Goal: Task Accomplishment & Management: Complete application form

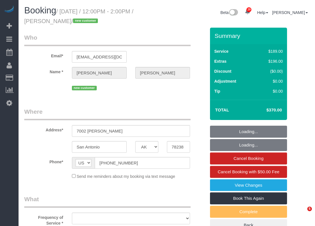
select select "[GEOGRAPHIC_DATA]"
select select "string:fspay-a4b9d2d4-8780-44c1-9e59-7d4535935db5"
select select "spot201"
select select "object:6221"
select select "3"
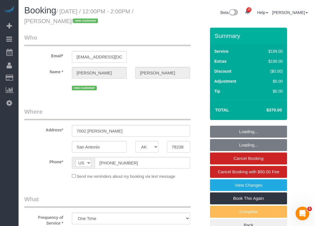
select select "object:6283"
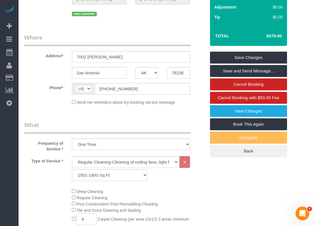
scroll to position [62, 0]
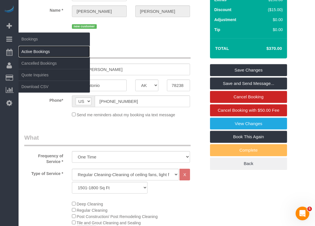
click at [26, 49] on link "Active Bookings" at bounding box center [54, 51] width 71 height 11
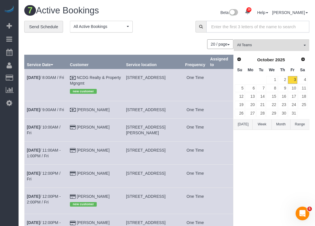
click at [256, 28] on input "text" at bounding box center [257, 27] width 103 height 12
paste input "[PERSON_NAME]"
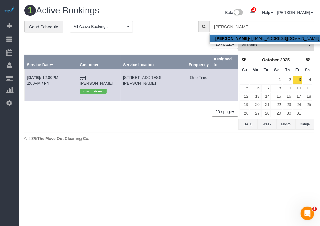
click at [251, 38] on link "[PERSON_NAME] - [EMAIL_ADDRESS][DOMAIN_NAME]" at bounding box center [266, 38] width 115 height 7
type input "[EMAIL_ADDRESS][DOMAIN_NAME]"
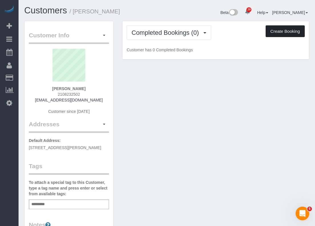
click at [272, 35] on button "Create Booking" at bounding box center [285, 31] width 39 height 12
select select "[GEOGRAPHIC_DATA]"
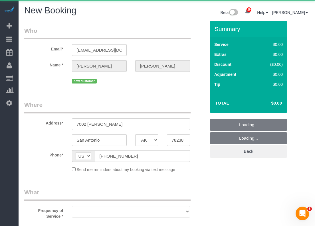
select select "string:fspay-a4b9d2d4-8780-44c1-9e59-7d4535935db5"
select select "3"
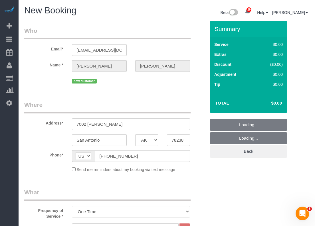
select select "object:7219"
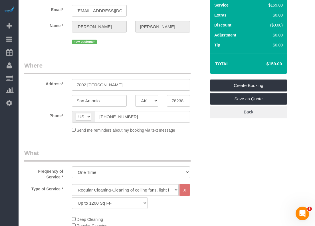
scroll to position [138, 0]
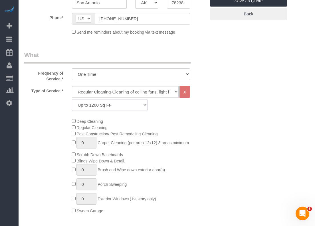
click at [96, 105] on select "Up to 1200 Sq Ft- [DATE]-[DATE] Sq Ft [DATE]-[DATE] Sq Ft [DATE]-[DATE] Sq Ft […" at bounding box center [110, 105] width 76 height 12
select select "60"
click at [72, 99] on select "Up to 1200 Sq Ft- [DATE]-[DATE] Sq Ft [DATE]-[DATE] Sq Ft [DATE]-[DATE] Sq Ft […" at bounding box center [110, 105] width 76 height 12
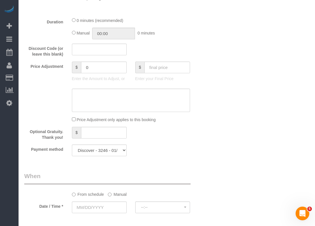
scroll to position [358, 0]
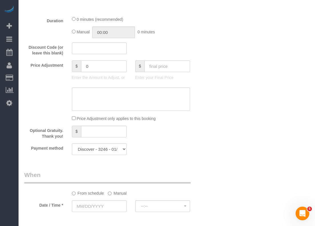
drag, startPoint x: 98, startPoint y: 69, endPoint x: 59, endPoint y: 64, distance: 39.1
click at [59, 64] on div "Price Adjustment $ 0 Enter the Amount to Adjust, or $ Enter your Final Price" at bounding box center [115, 72] width 190 height 23
type input "-189"
click at [135, 93] on textarea at bounding box center [131, 99] width 118 height 23
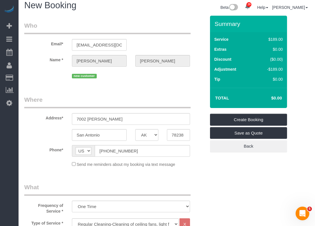
scroll to position [0, 0]
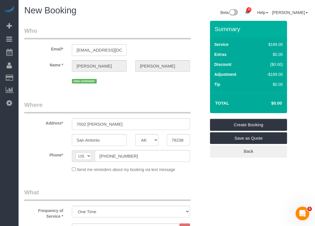
type textarea "carpet cleaning only"
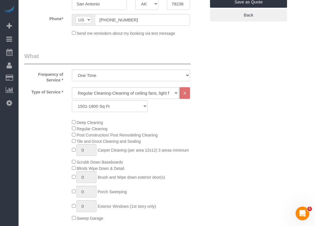
scroll to position [138, 0]
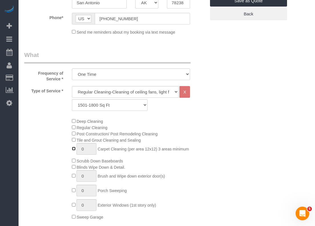
type input "1"
click at [86, 149] on input "1" at bounding box center [87, 149] width 20 height 12
type input "4"
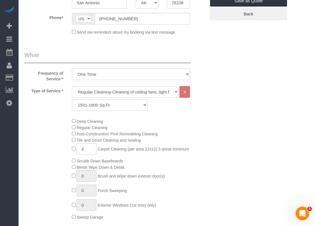
click at [202, 136] on div "Deep Cleaning Regular Cleaning Post Construction/ Post Remodeling Cleaning Tile…" at bounding box center [139, 169] width 143 height 102
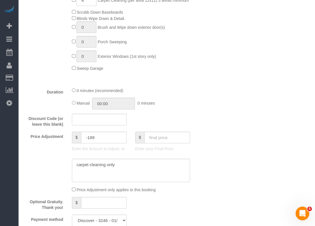
scroll to position [375, 0]
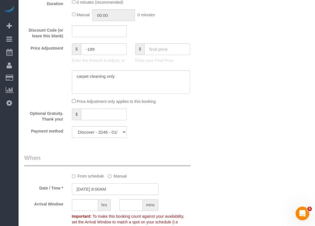
click at [108, 189] on input "[DATE] 8:00AM" at bounding box center [115, 190] width 87 height 12
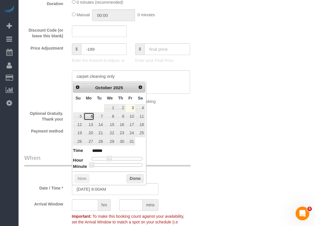
click at [89, 115] on link "6" at bounding box center [89, 117] width 11 height 8
type input "[DATE] 9:00AM"
type input "******"
type input "[DATE] 10:00AM"
type input "*******"
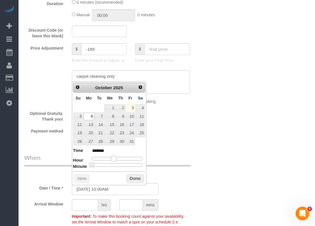
type input "[DATE] 11:00AM"
type input "*******"
type input "[DATE] 10:00AM"
type input "*******"
drag, startPoint x: 109, startPoint y: 156, endPoint x: 114, endPoint y: 156, distance: 4.9
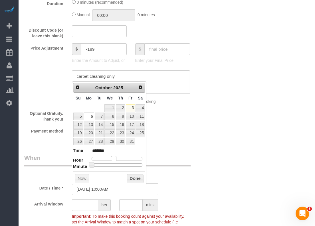
click at [114, 156] on span at bounding box center [113, 158] width 5 height 5
click at [128, 177] on button "Done" at bounding box center [135, 179] width 17 height 9
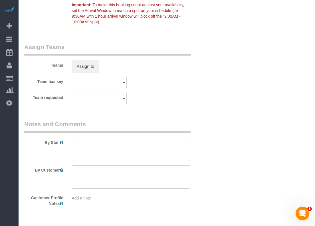
scroll to position [603, 0]
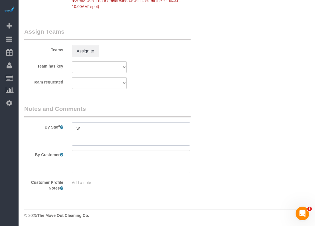
click at [123, 132] on textarea at bounding box center [131, 134] width 118 height 23
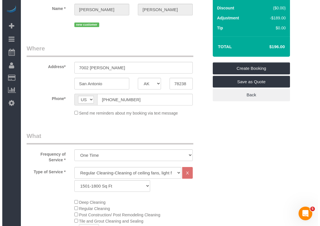
scroll to position [0, 0]
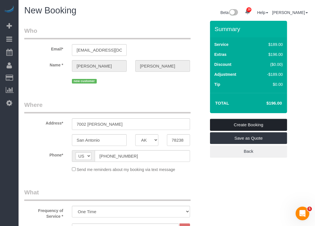
type textarea "will open at 10am"
click at [229, 126] on link "Create Booking" at bounding box center [248, 125] width 77 height 12
